Goal: Task Accomplishment & Management: Complete application form

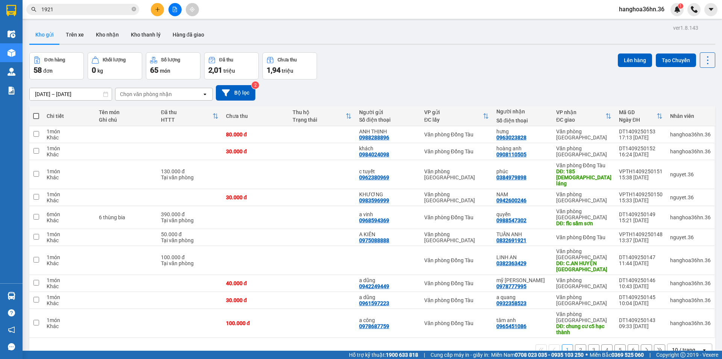
click at [160, 8] on button at bounding box center [157, 9] width 13 height 13
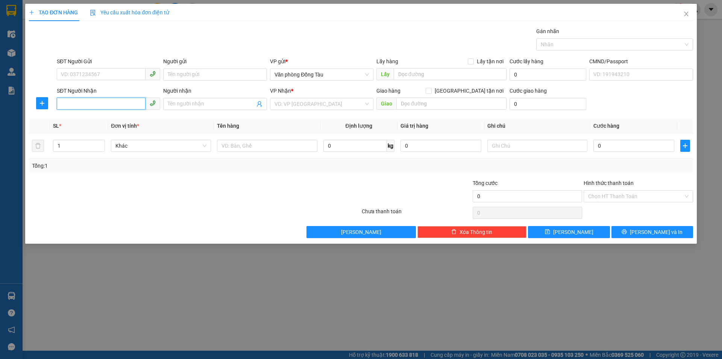
click at [92, 108] on input "SĐT Người Nhận" at bounding box center [101, 103] width 89 height 12
type input "0972831963"
click at [190, 104] on input "Người nhận" at bounding box center [211, 104] width 87 height 8
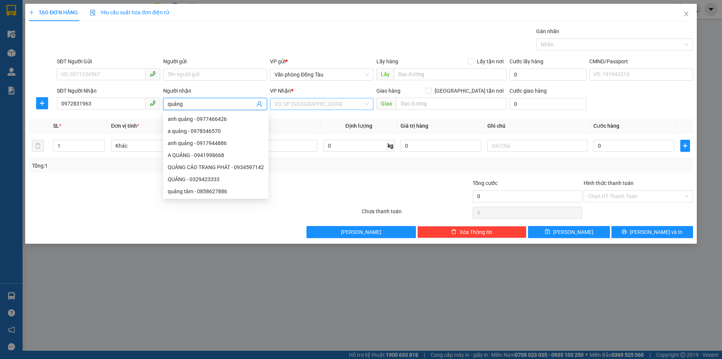
type input "quảng"
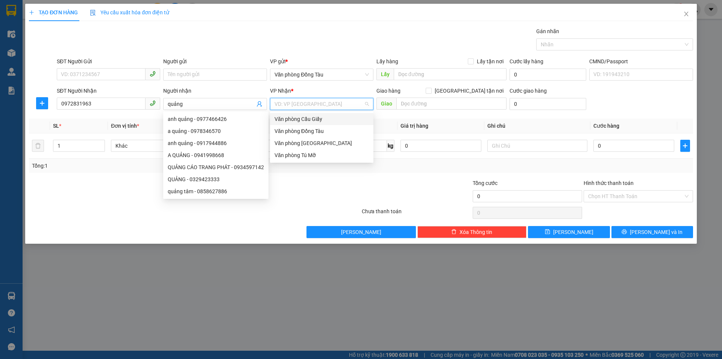
click at [292, 102] on input "search" at bounding box center [319, 103] width 89 height 11
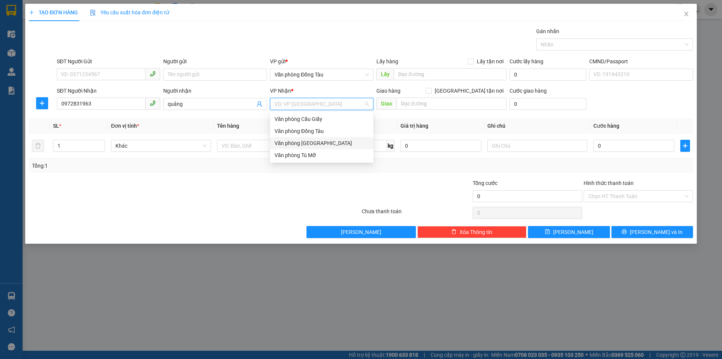
click at [305, 140] on div "Văn phòng [GEOGRAPHIC_DATA]" at bounding box center [322, 143] width 94 height 8
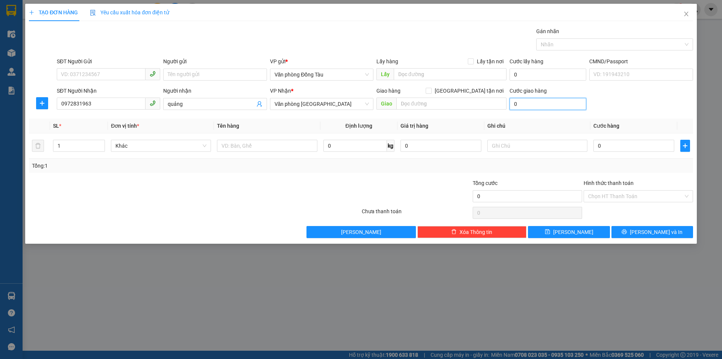
click at [553, 108] on input "0" at bounding box center [548, 104] width 77 height 12
type input "4"
type input "40"
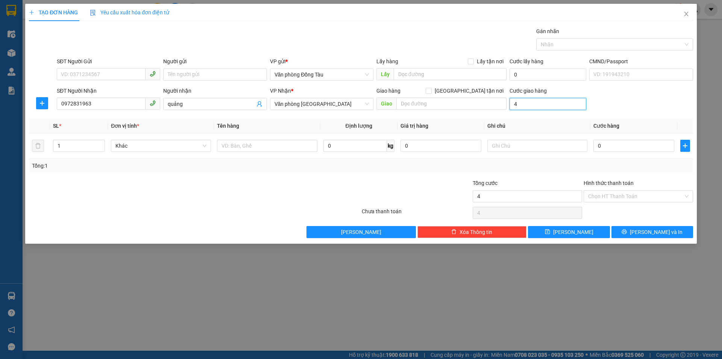
type input "40"
type input "400"
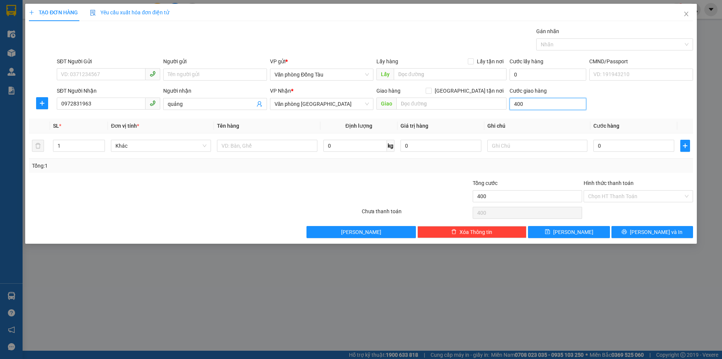
type input "4.000"
type input "40.000"
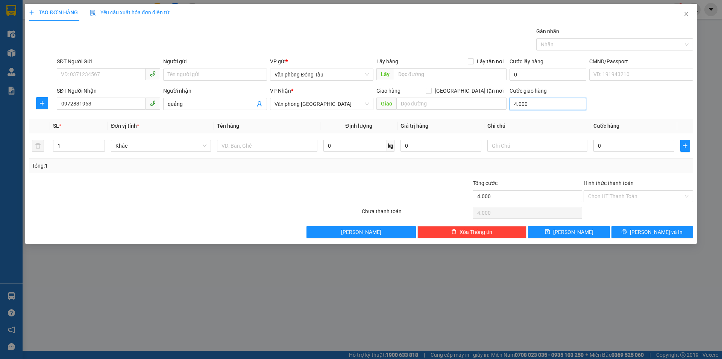
type input "40.000"
click at [628, 146] on input "0" at bounding box center [634, 146] width 81 height 12
type input "3"
type input "40.003"
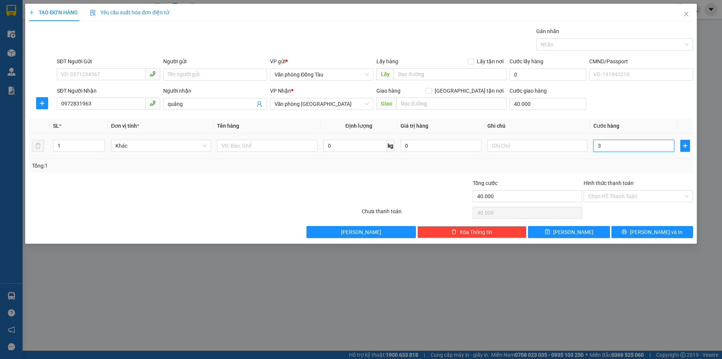
type input "40.003"
type input "30"
type input "40.030"
type input "300"
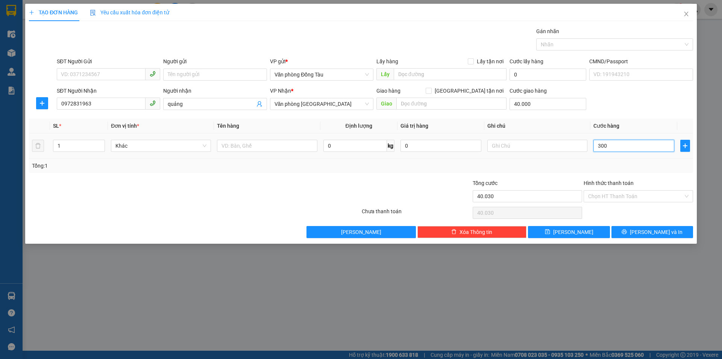
type input "40.300"
type input "3.000"
type input "43.000"
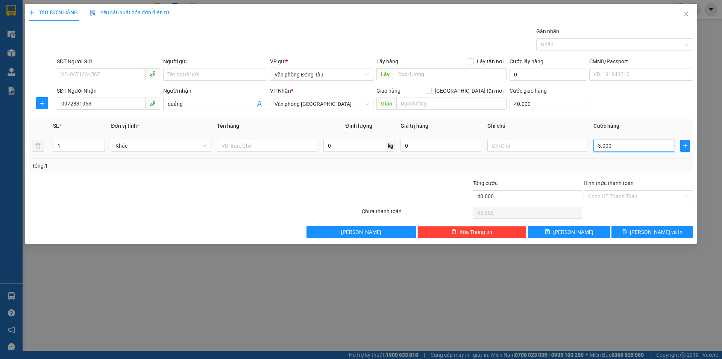
type input "30.000"
type input "70.000"
type input "30.000"
click at [416, 106] on input "text" at bounding box center [452, 103] width 110 height 12
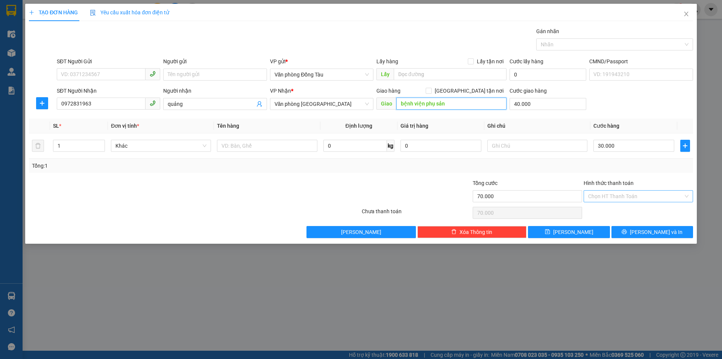
type input "bệnh viện phụ sản"
click at [630, 200] on input "Hình thức thanh toán" at bounding box center [635, 195] width 95 height 11
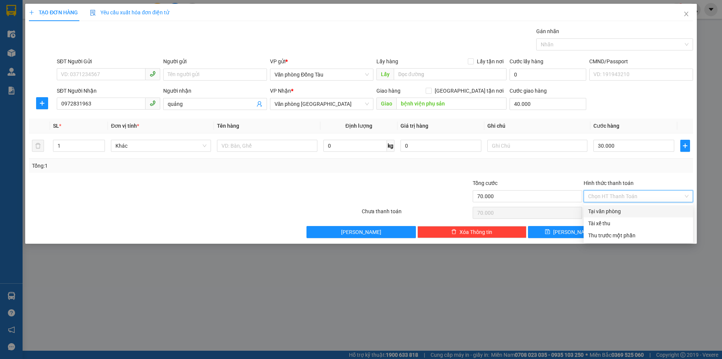
click at [609, 213] on div "Tại văn phòng" at bounding box center [638, 211] width 100 height 8
type input "0"
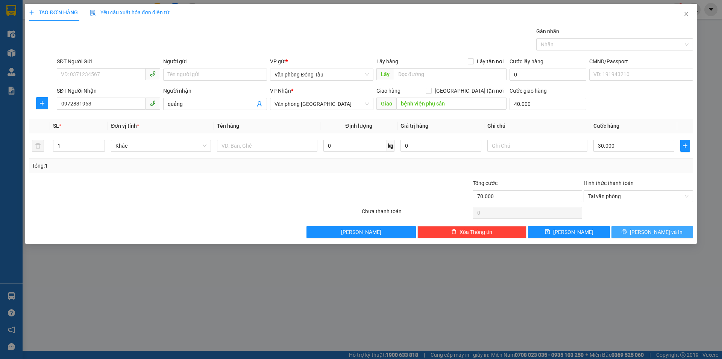
click at [640, 236] on button "[PERSON_NAME] và In" at bounding box center [653, 232] width 82 height 12
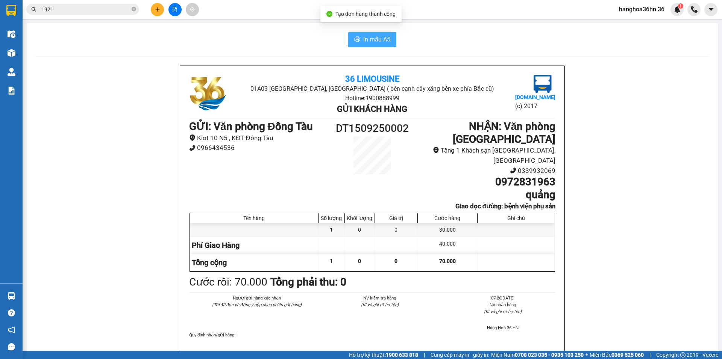
click at [364, 44] on button "In mẫu A5" at bounding box center [372, 39] width 48 height 15
